Goal: Task Accomplishment & Management: Complete application form

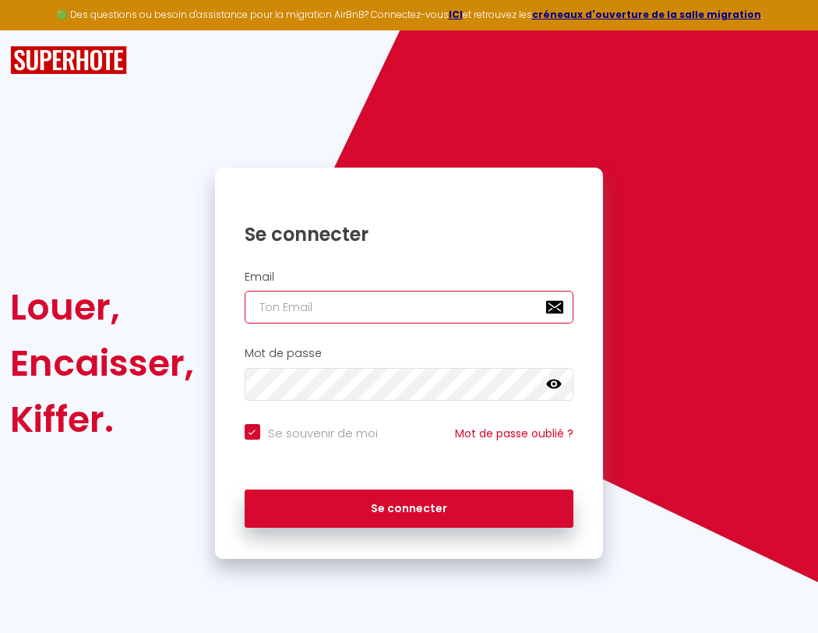
type input "l"
checkbox input "true"
type input "le"
checkbox input "true"
type input "les"
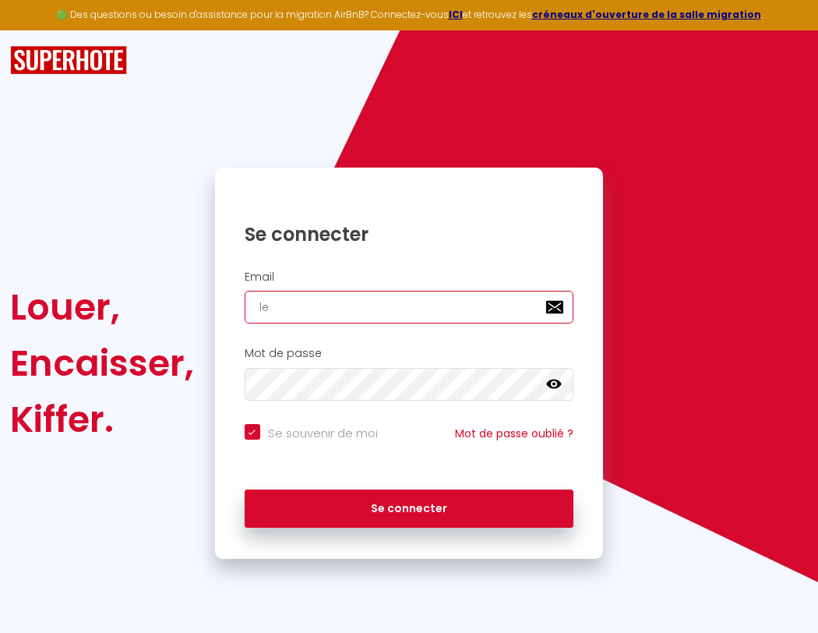
checkbox input "true"
type input "lesp"
checkbox input "true"
type input "lespa"
checkbox input "true"
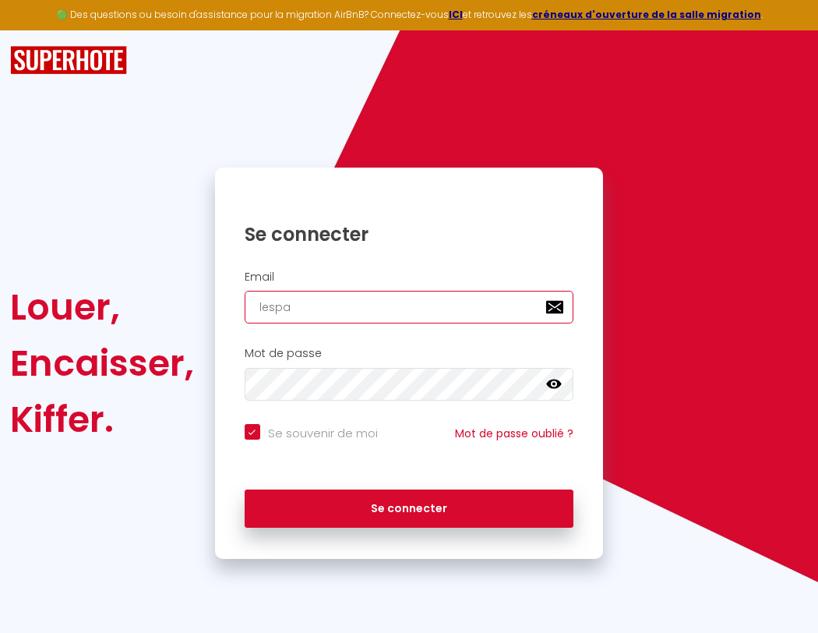
type input "lespac"
checkbox input "true"
type input "lespace"
checkbox input "true"
type input "lespaced"
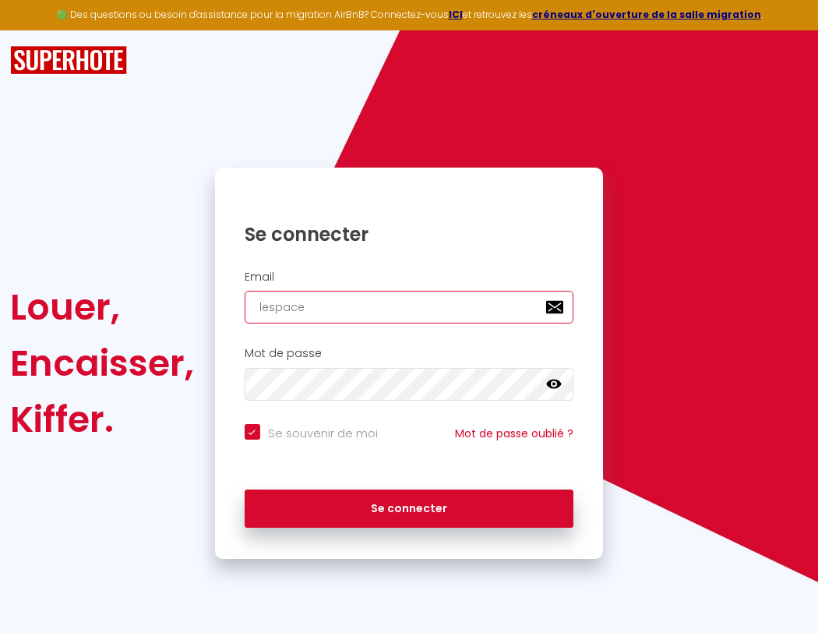
checkbox input "true"
type input "lespacede"
checkbox input "true"
type input "lespacedet"
checkbox input "true"
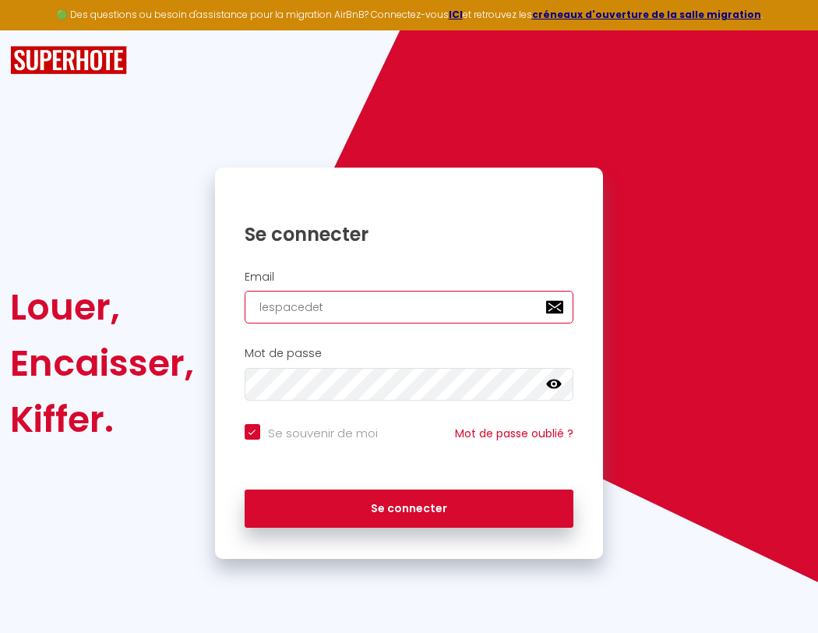
type input "lespacedete"
checkbox input "true"
type input "lespacedeten"
checkbox input "true"
type input "lespacedetent"
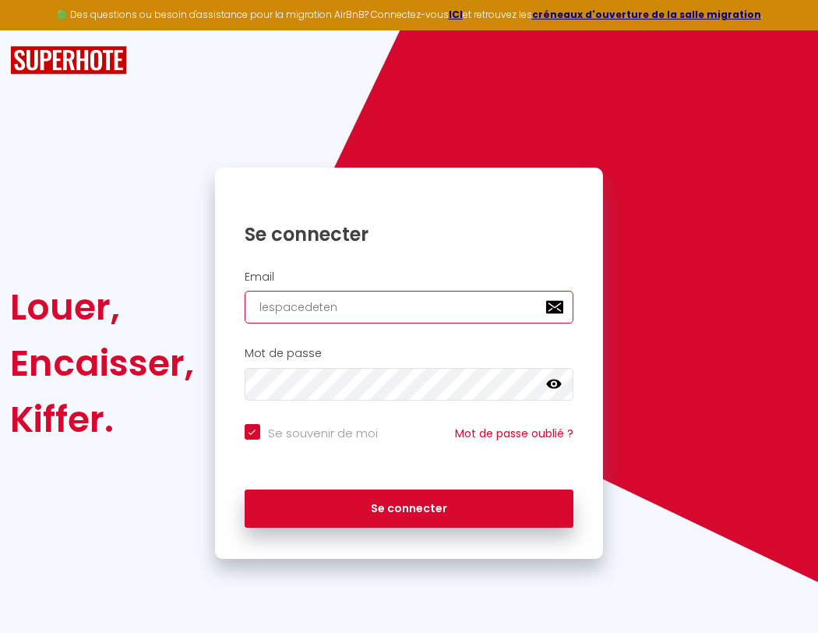
checkbox input "true"
type input "lespacedetente"
checkbox input "true"
type input "lespacedetente@"
checkbox input "true"
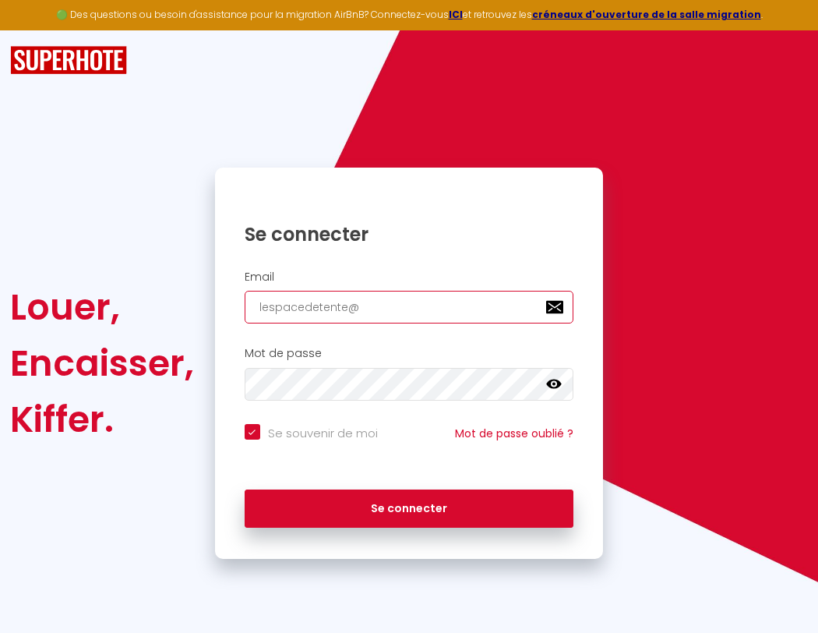
type input "lespacedetente@g"
checkbox input "true"
type input "lespacedetente@gm"
checkbox input "true"
type input "lespacedetente@gma"
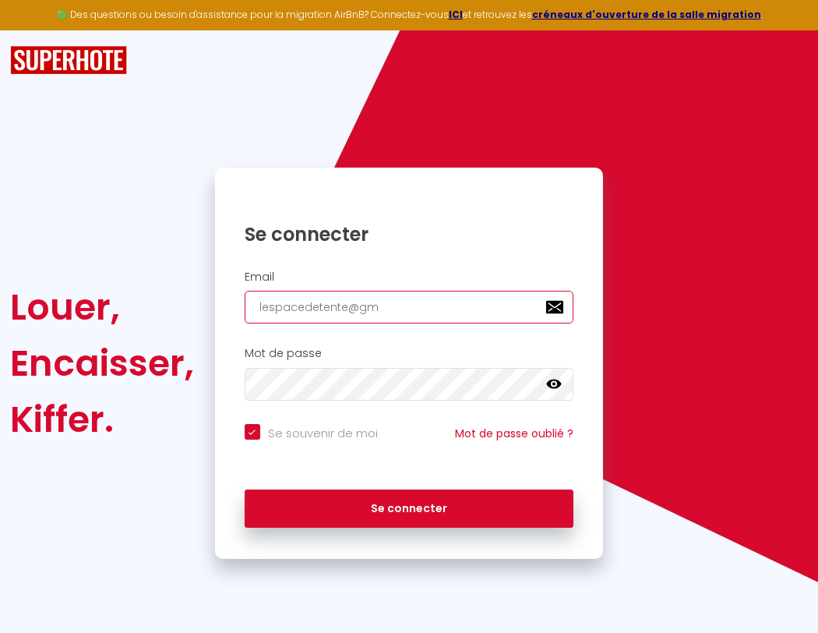
checkbox input "true"
type input "lespacedetente@gmai"
checkbox input "true"
type input "[EMAIL_ADDRESS]"
checkbox input "true"
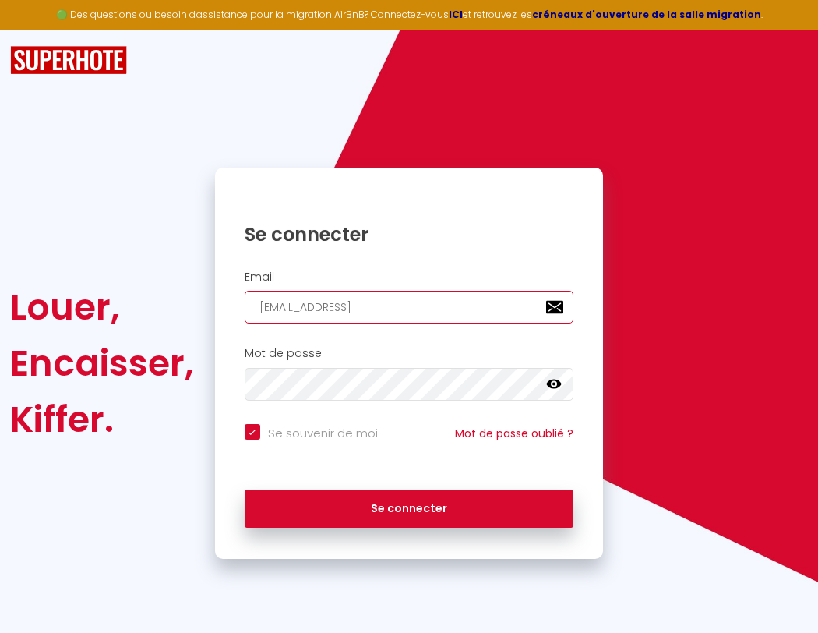
type input "[EMAIL_ADDRESS]."
checkbox input "true"
type input "lespacedetente@gmail.c"
checkbox input "true"
type input "[EMAIL_ADDRESS][DOMAIN_NAME]"
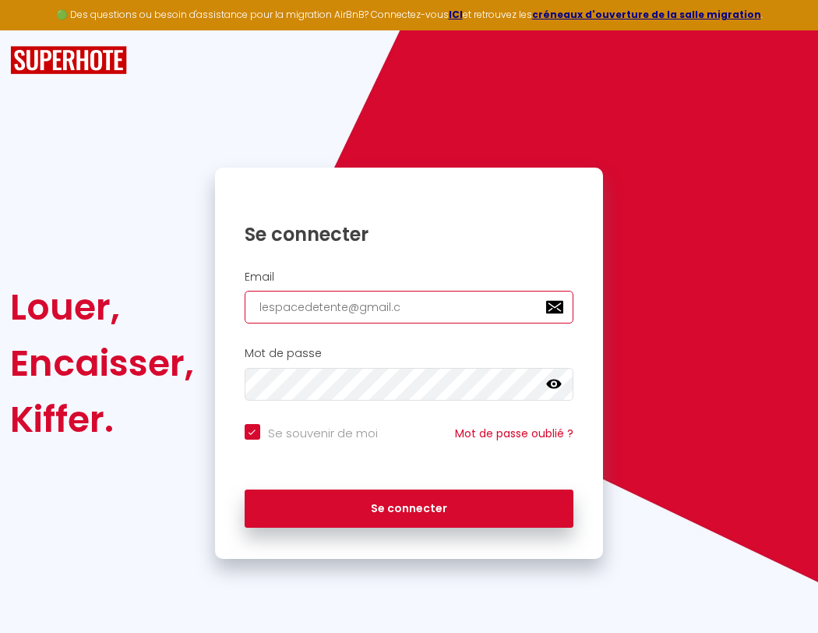
checkbox input "true"
type input "[EMAIL_ADDRESS][DOMAIN_NAME]"
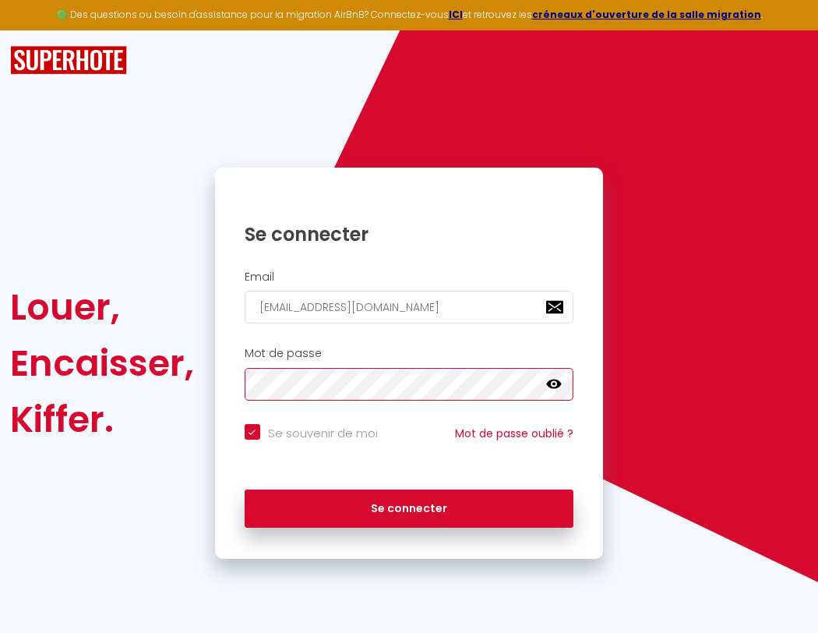
checkbox input "true"
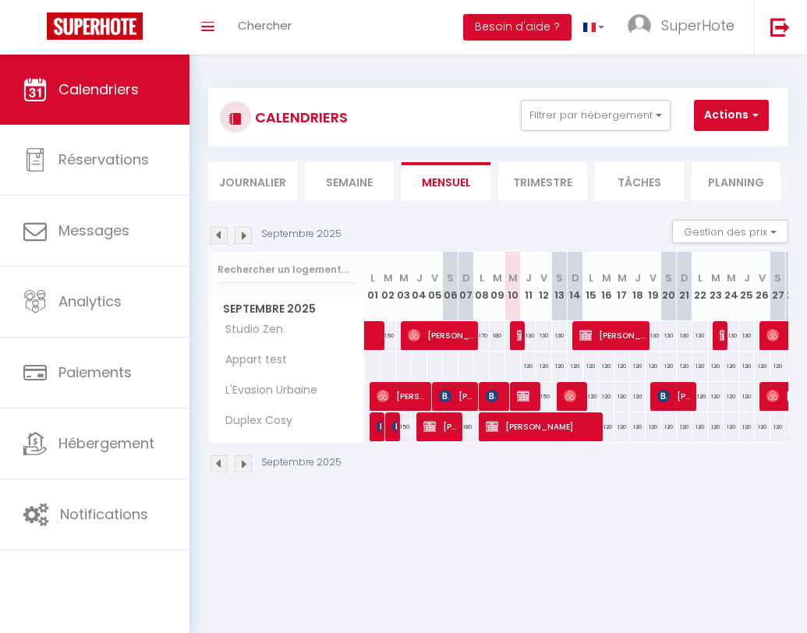
select select "not_cancelled"
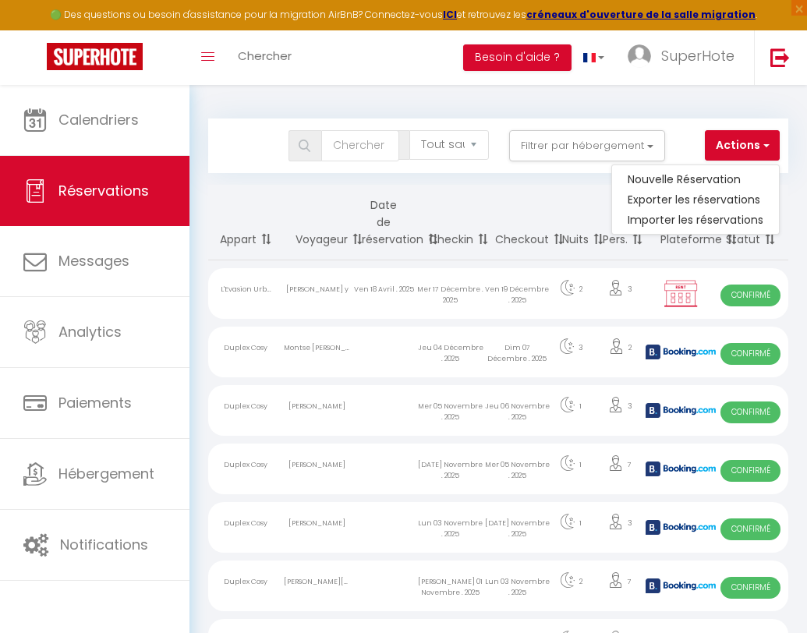
select select
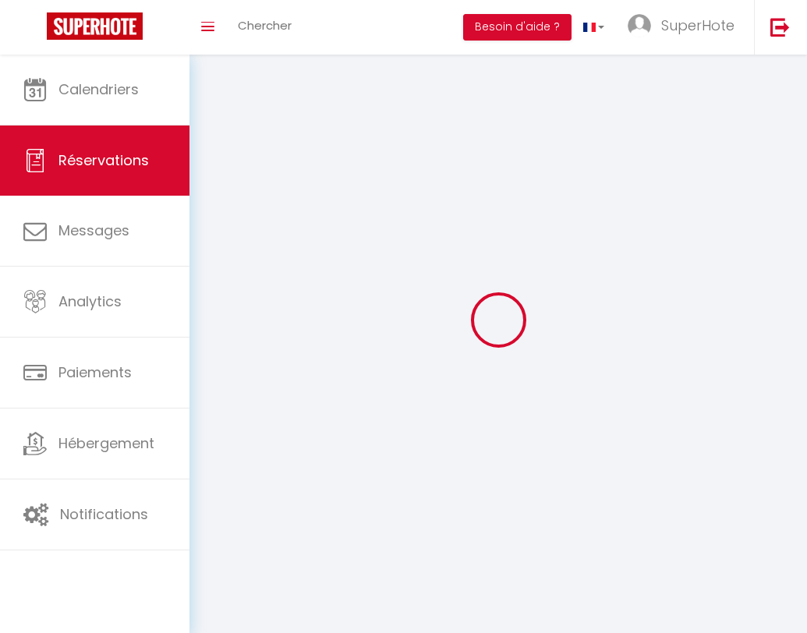
select select
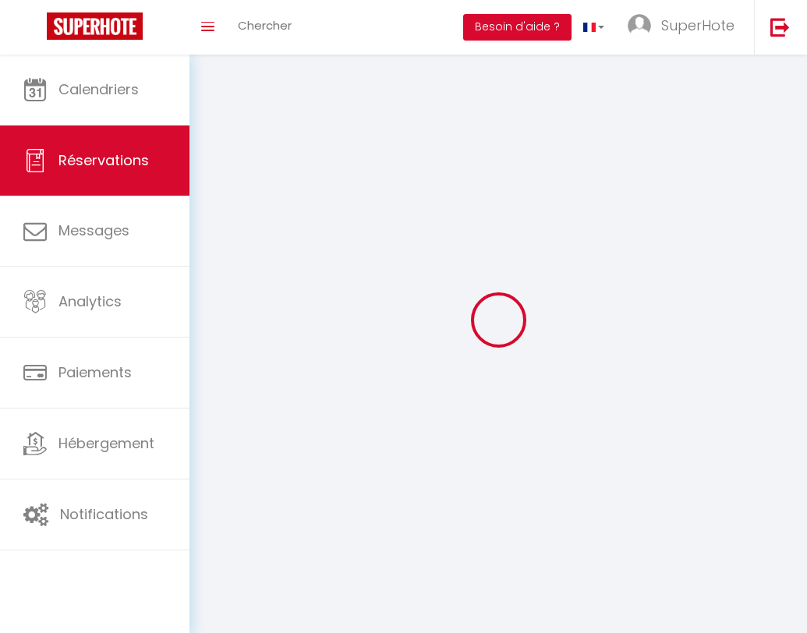
select select
checkbox input "false"
select select
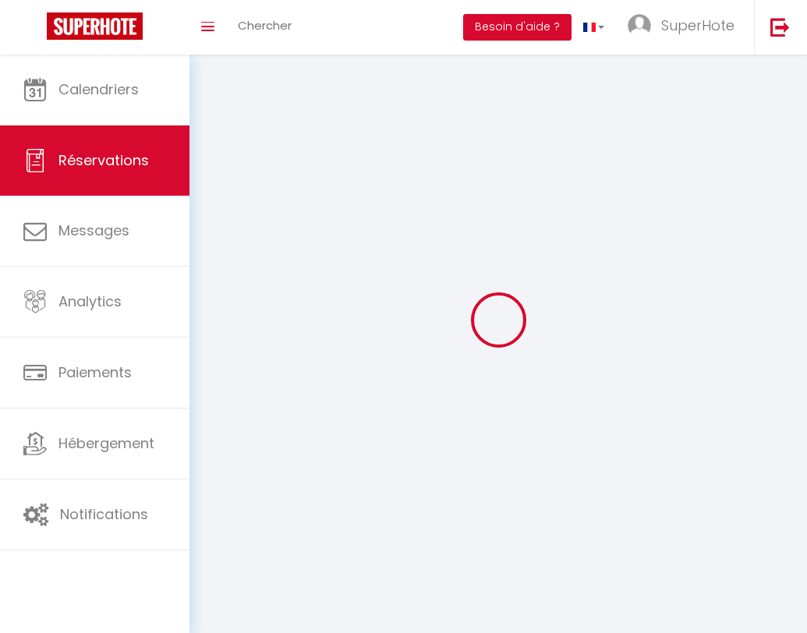
select select
checkbox input "false"
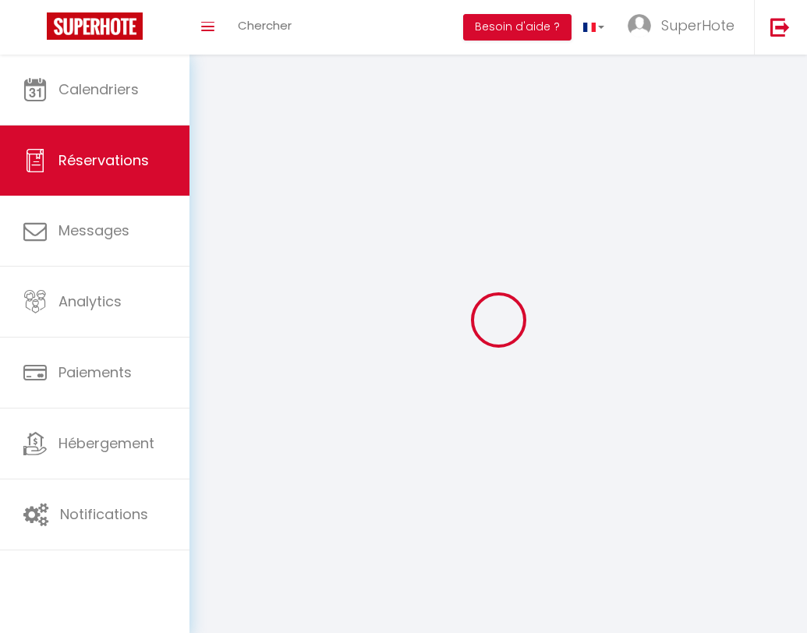
select select
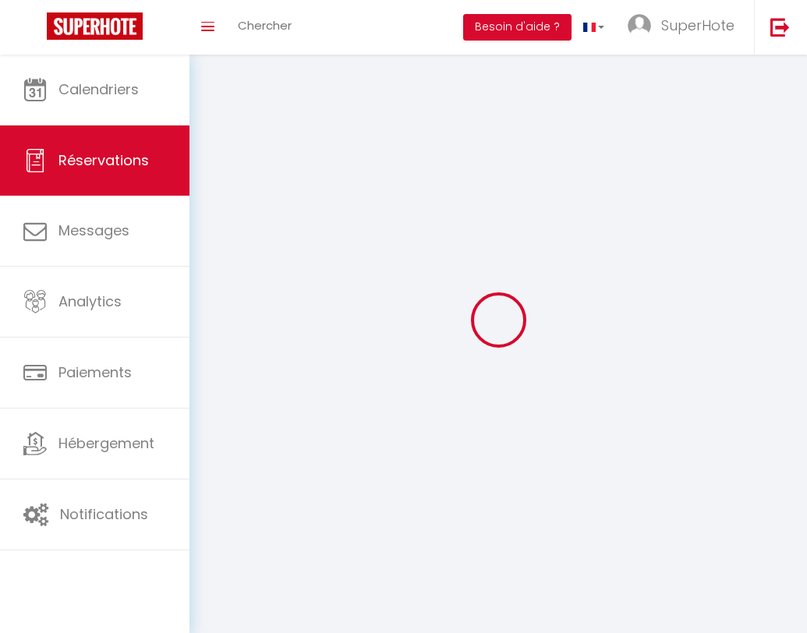
checkbox input "false"
select select
checkbox input "false"
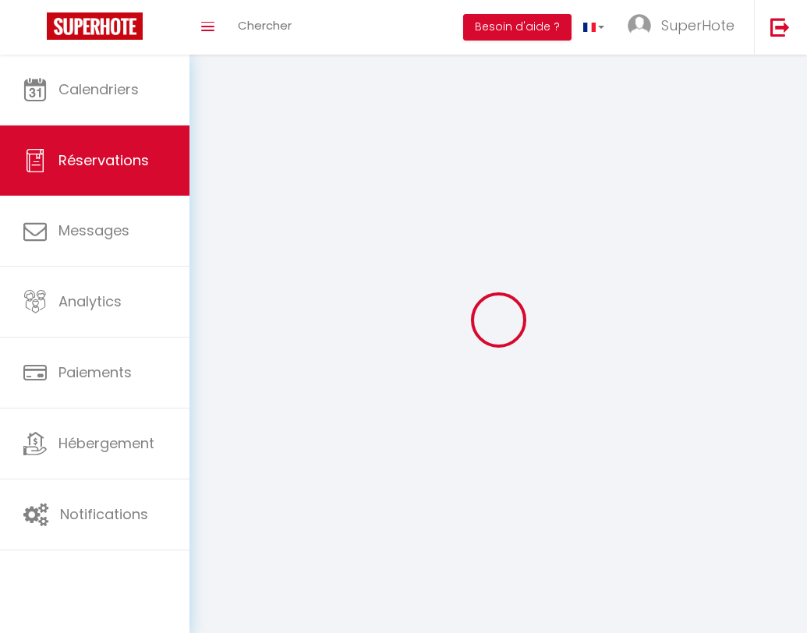
select select
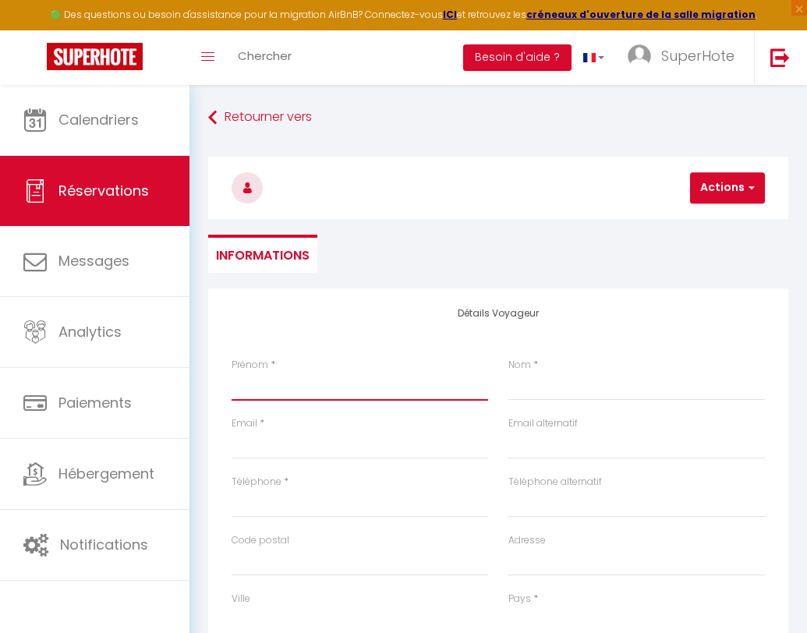
type input "T"
select select
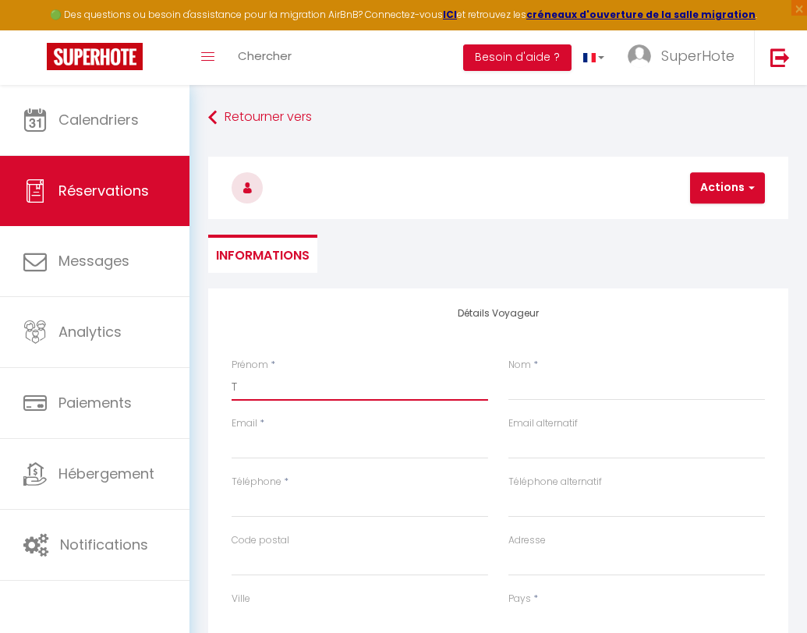
select select
checkbox input "false"
type input "Te"
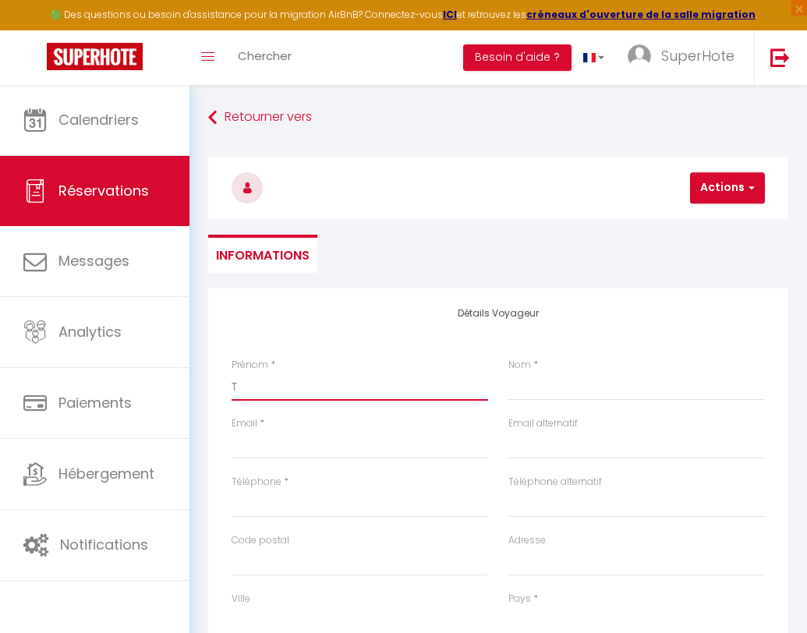
select select
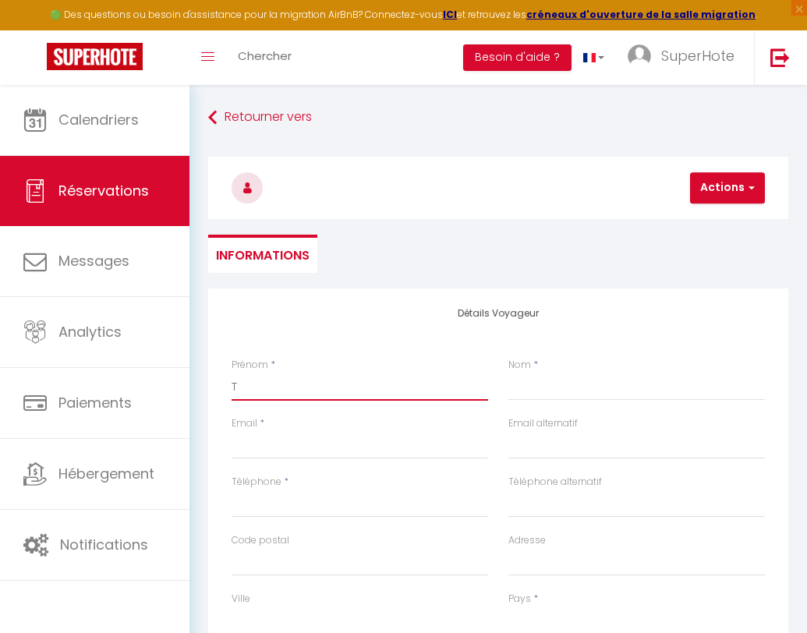
select select
checkbox input "false"
type input "Tes"
select select
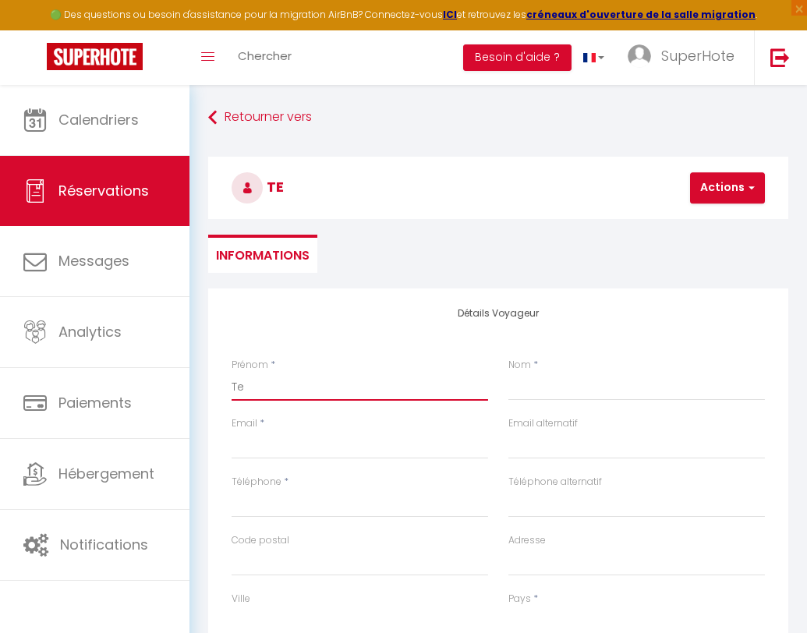
select select
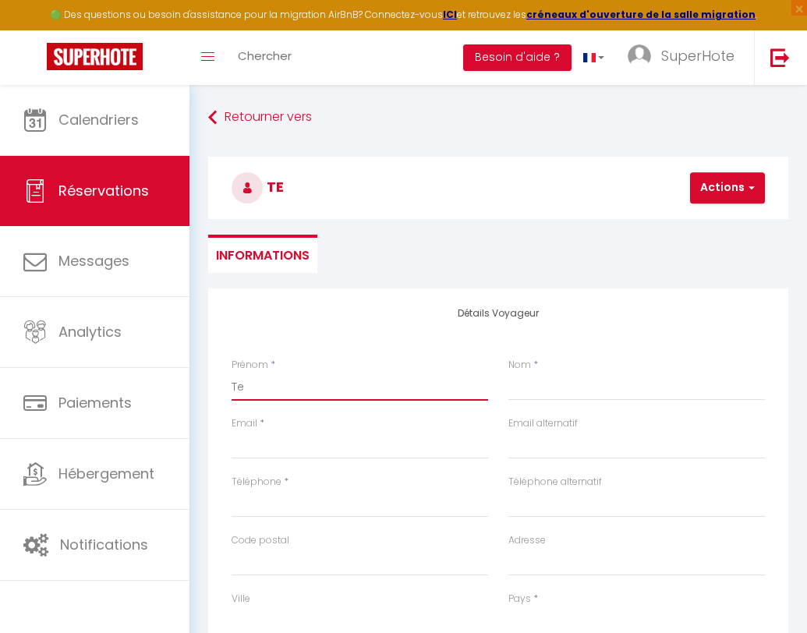
select select
checkbox input "false"
type input "Test"
select select
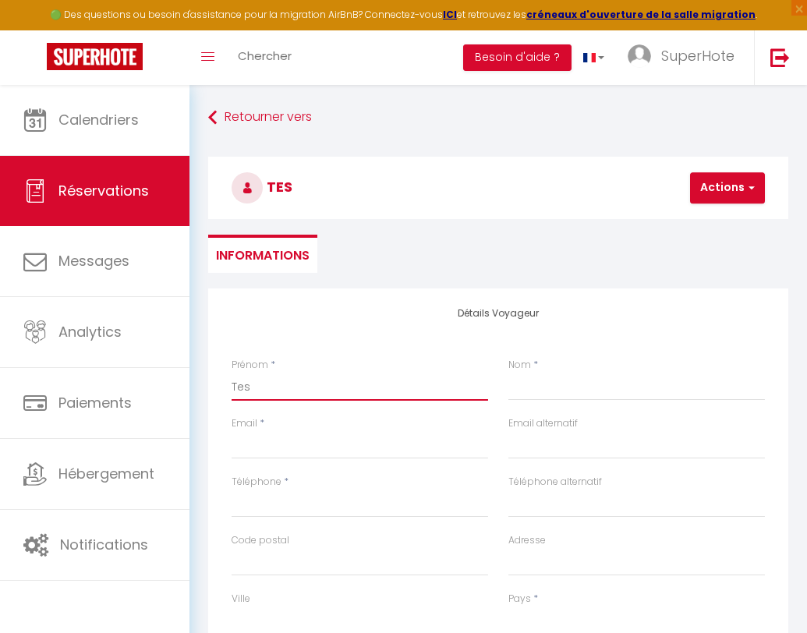
select select
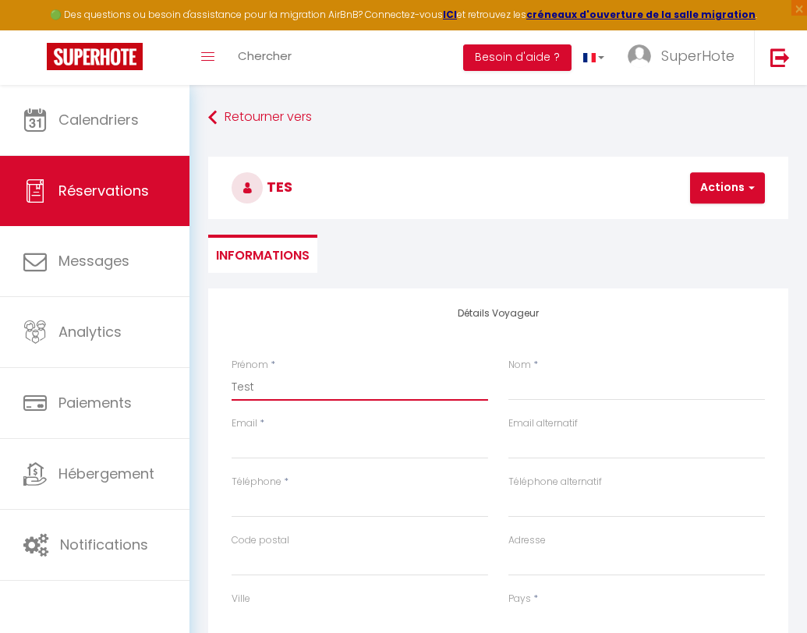
checkbox input "false"
type input "A"
select select
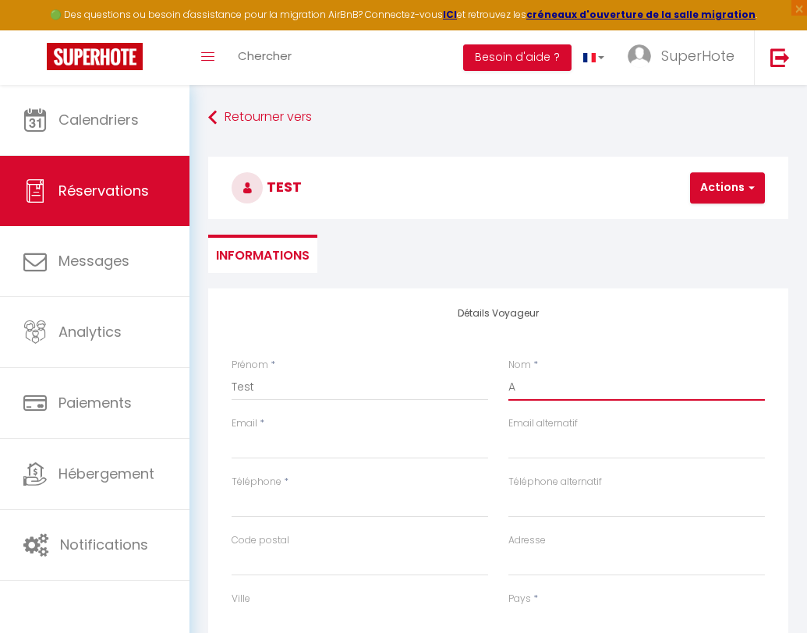
select select
checkbox input "false"
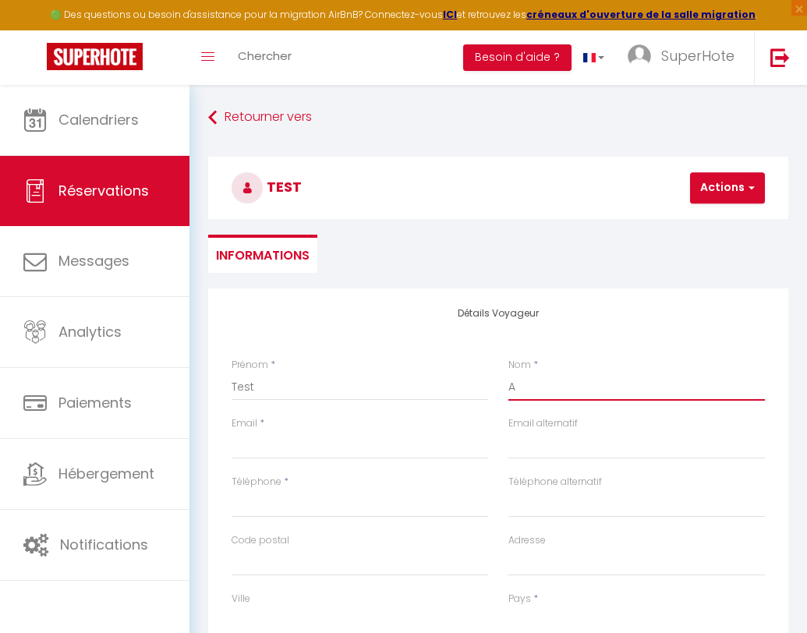
type input "Au"
select select
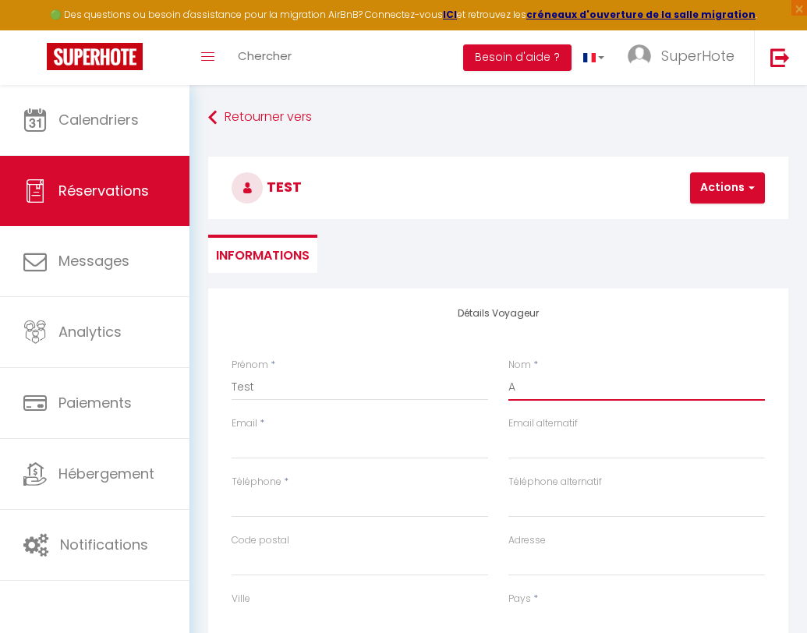
select select
checkbox input "false"
type input "Aut"
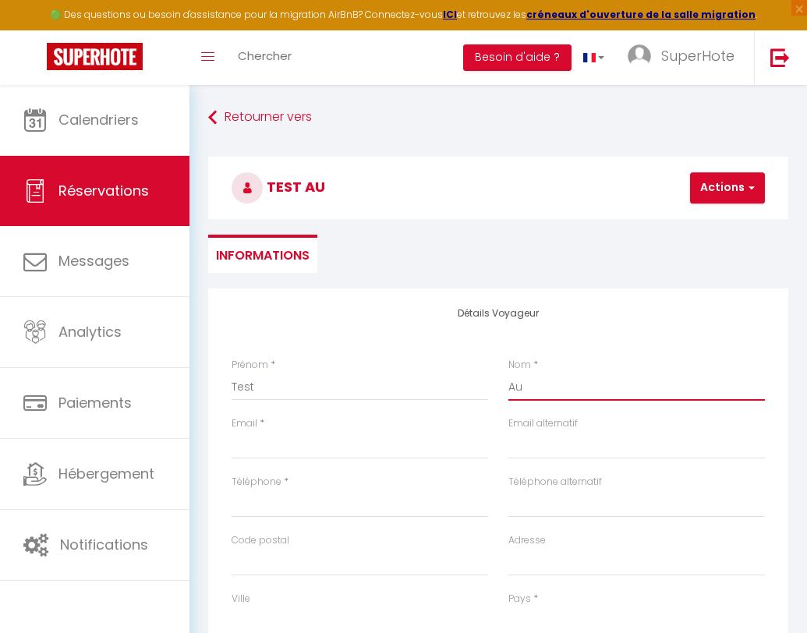
select select
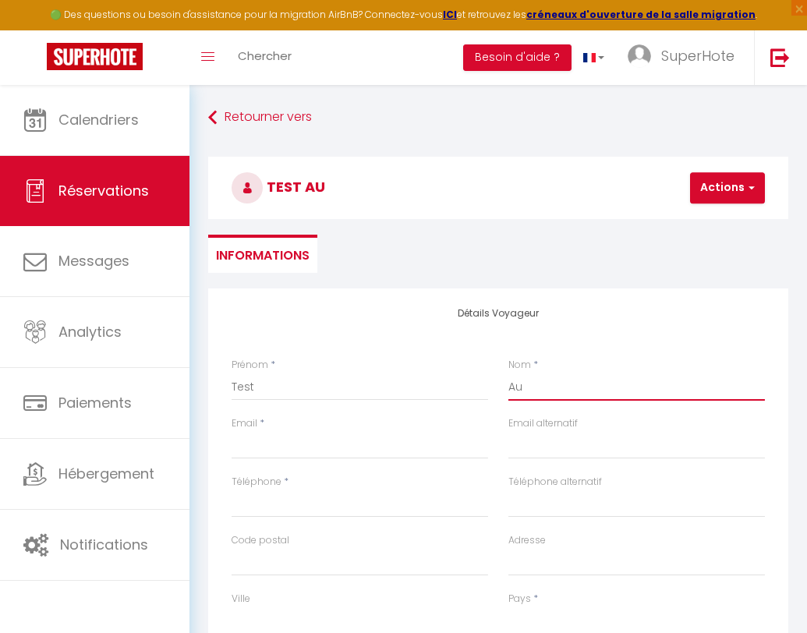
select select
checkbox input "false"
type input "Auto"
select select
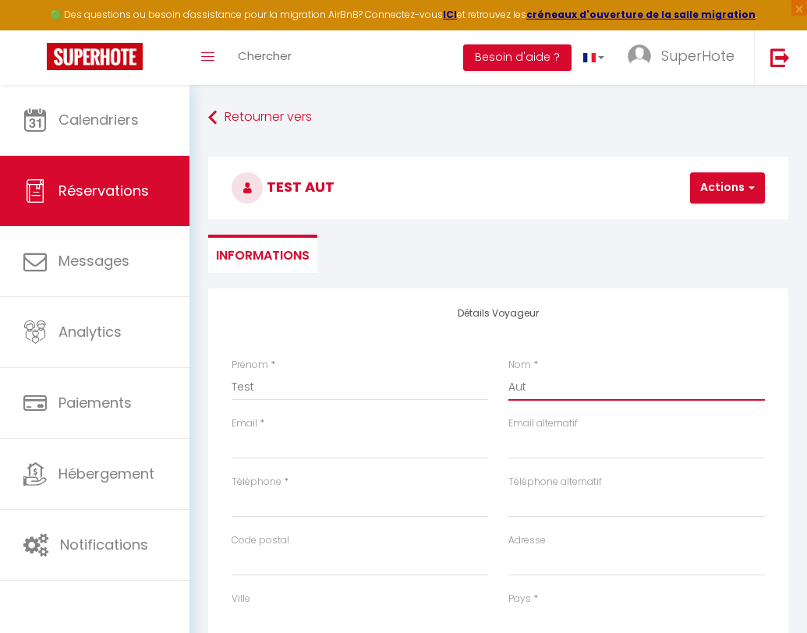
select select
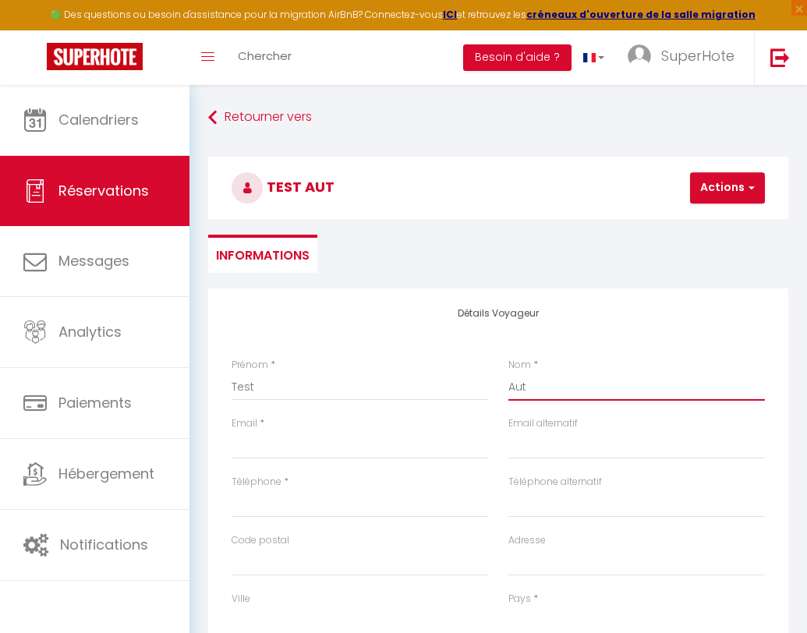
select select
checkbox input "false"
type input "[EMAIL_ADDRESS][DOMAIN_NAME]"
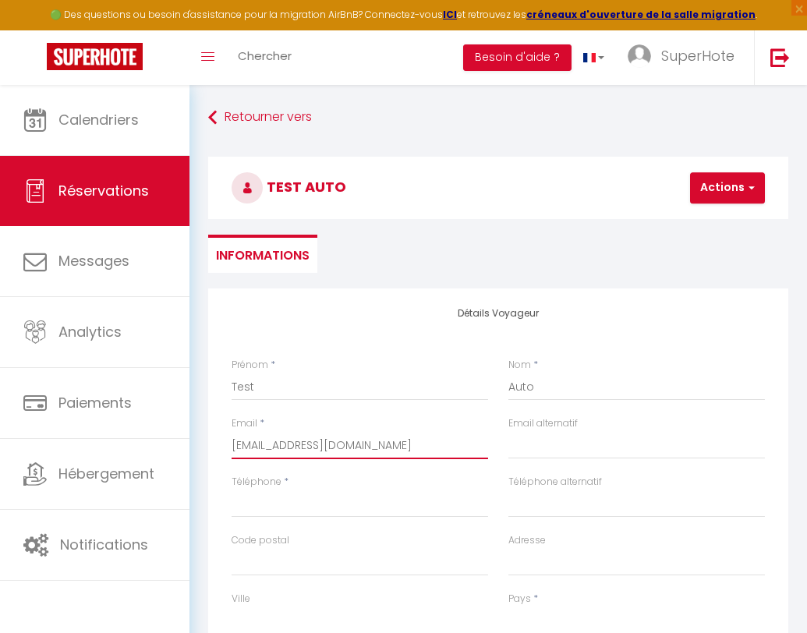
select select
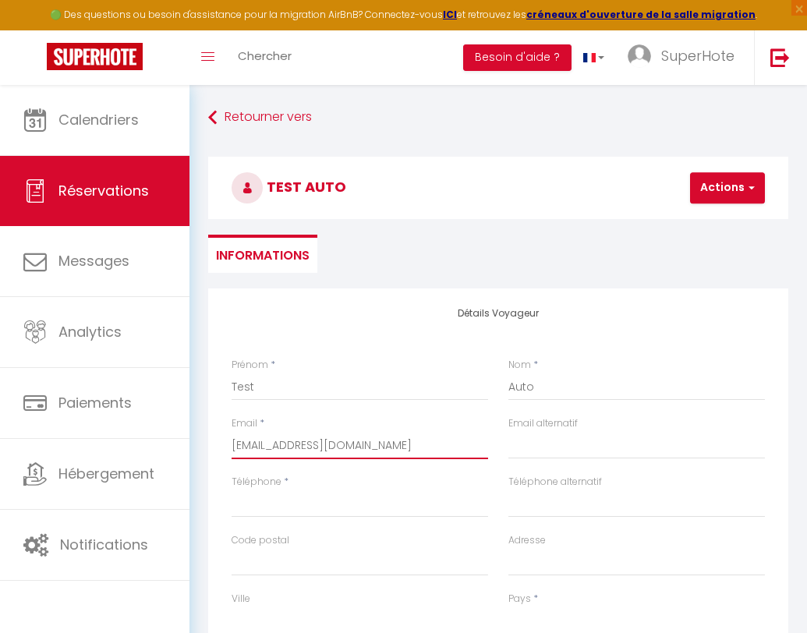
select select
checkbox input "false"
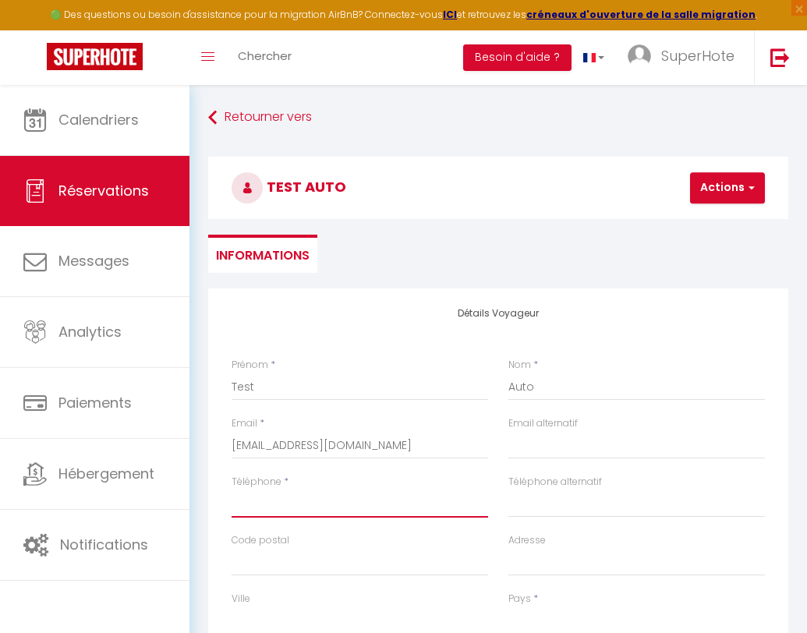
type input "0"
select select
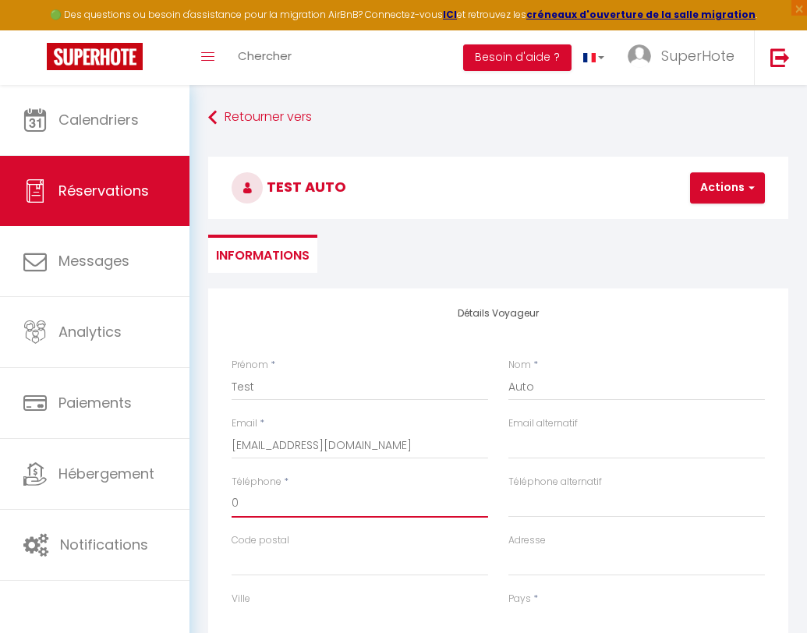
select select
checkbox input "false"
type input "06"
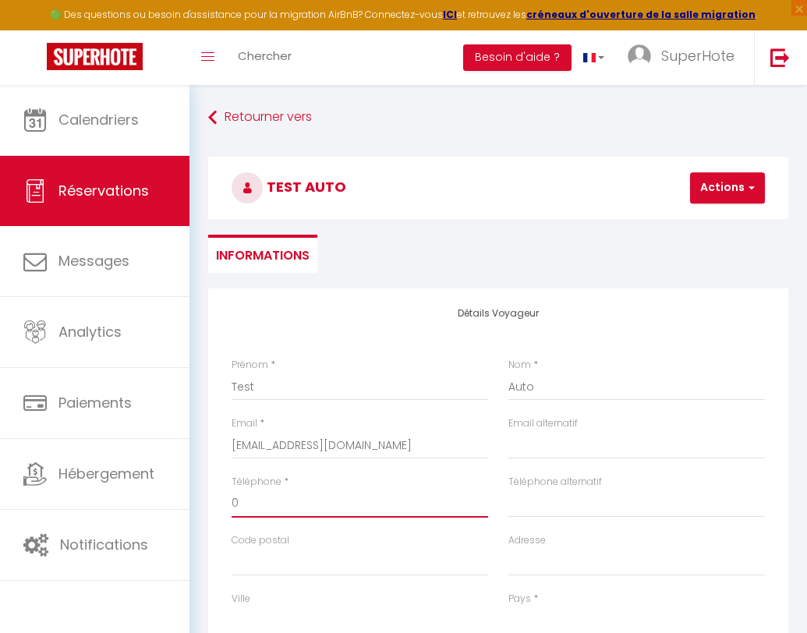
select select
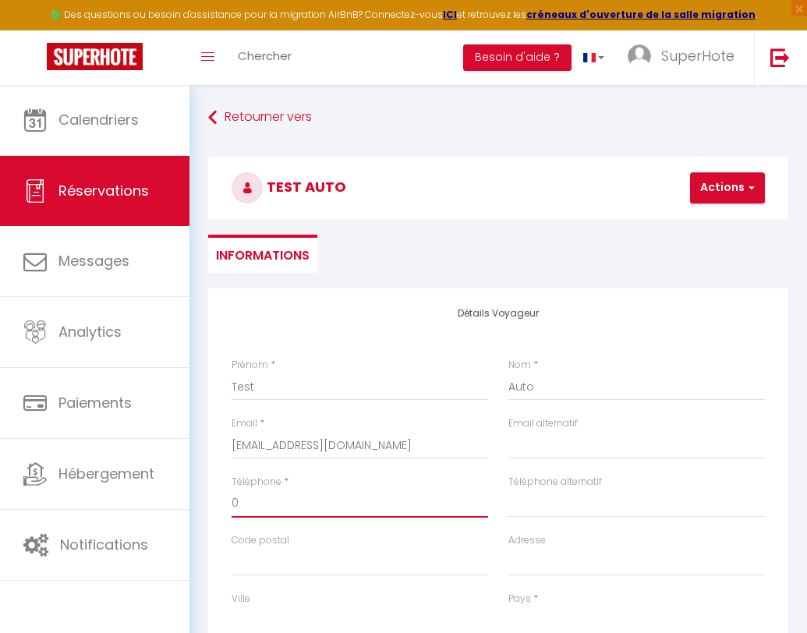
select select
checkbox input "false"
type input "060"
select select
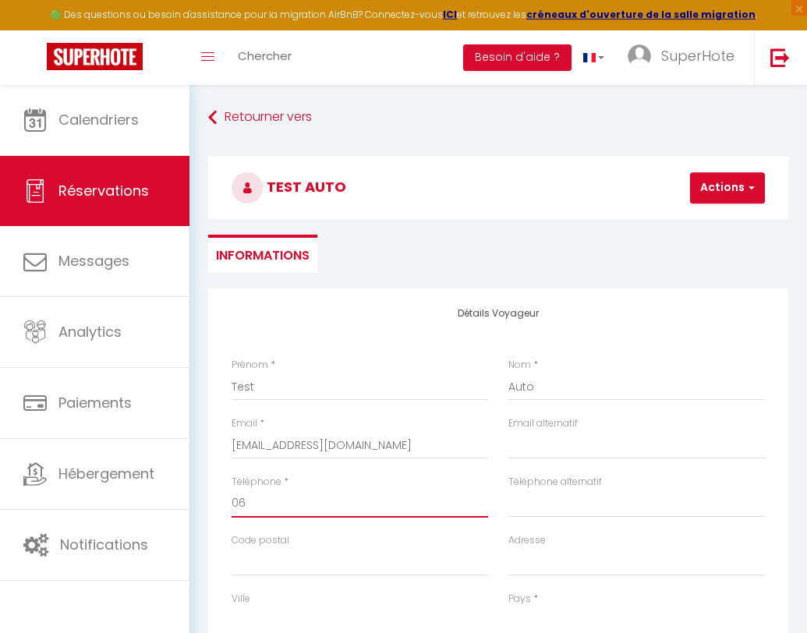
select select
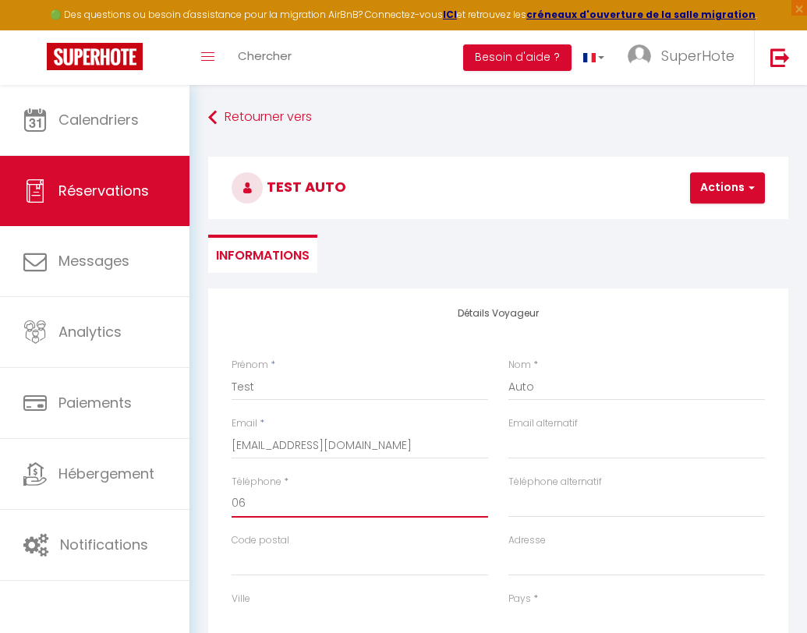
select select
checkbox input "false"
type input "0605"
select select
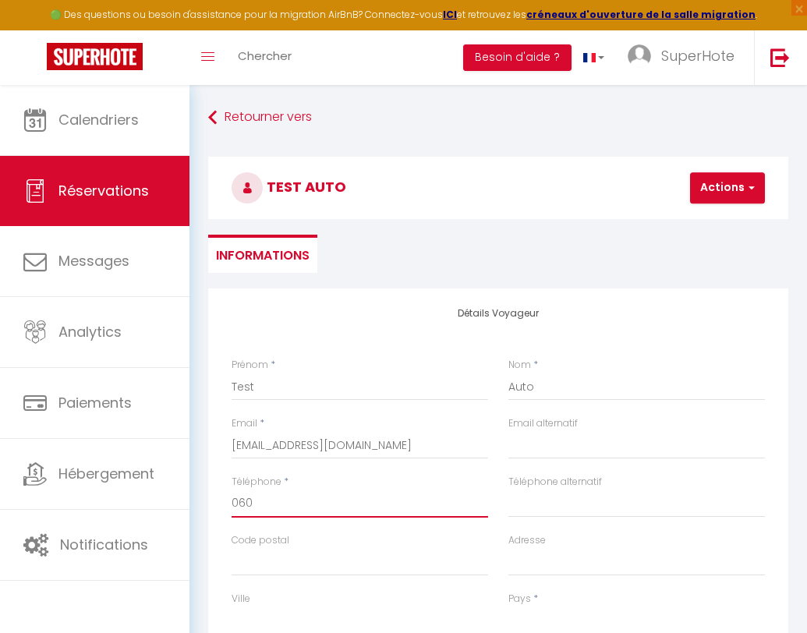
select select
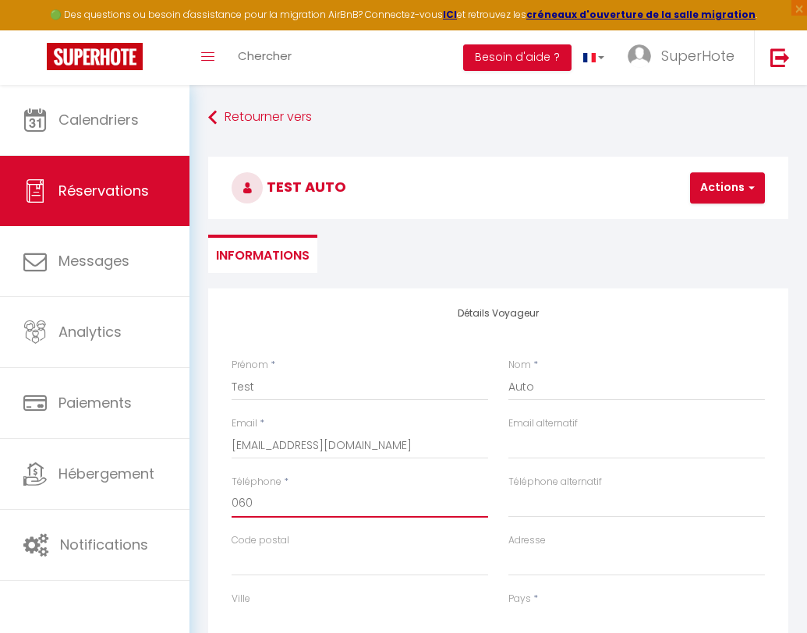
checkbox input "false"
type input "06050"
select select
